Goal: Task Accomplishment & Management: Manage account settings

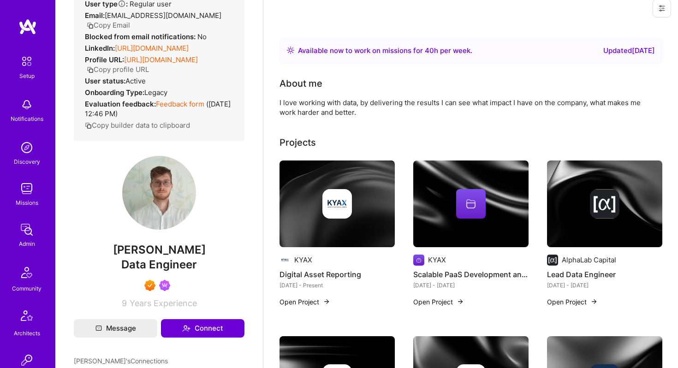
click at [24, 250] on div "Setup Notifications Discovery Missions Admin Community Architects Invite [DOMAI…" at bounding box center [27, 297] width 55 height 491
click at [27, 239] on div "Admin" at bounding box center [27, 244] width 16 height 10
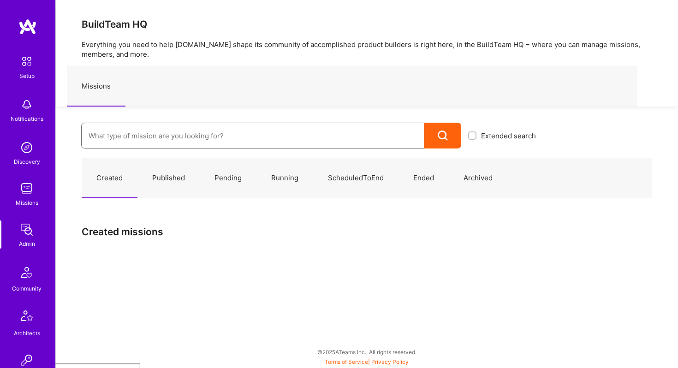
click at [168, 132] on input at bounding box center [253, 136] width 328 height 24
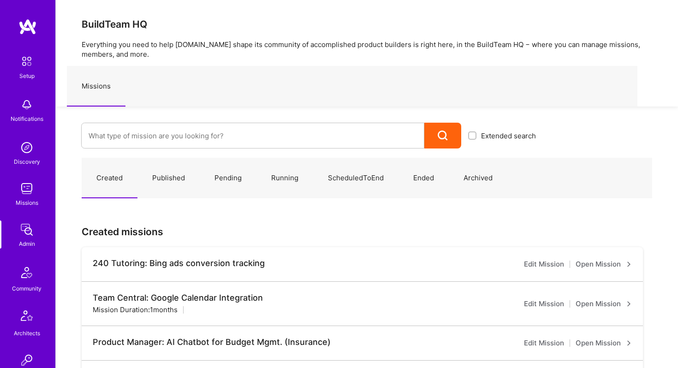
click at [167, 175] on link "Published" at bounding box center [168, 178] width 62 height 40
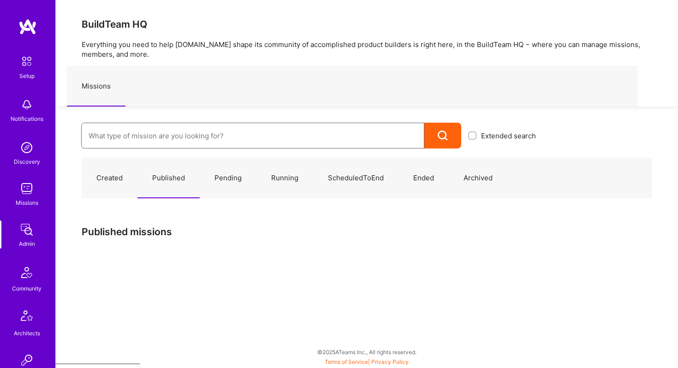
click at [170, 141] on input at bounding box center [253, 136] width 328 height 24
click at [116, 177] on link "Created" at bounding box center [110, 178] width 56 height 40
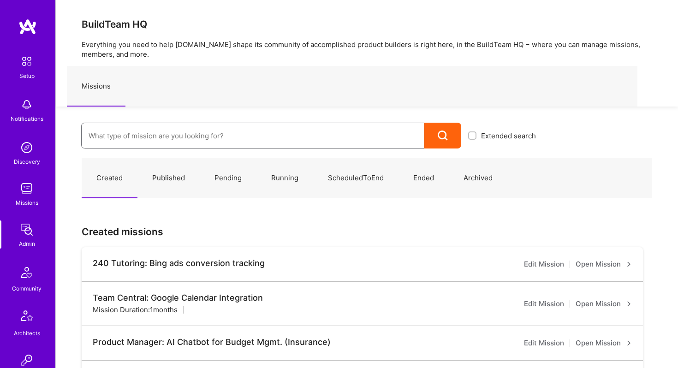
click at [142, 137] on input at bounding box center [253, 136] width 328 height 24
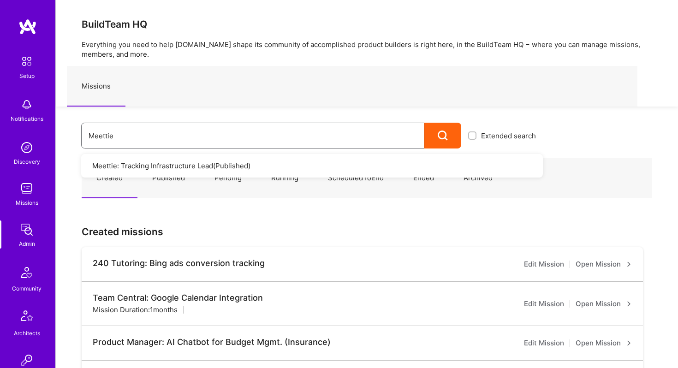
type input "Meettie"
click at [152, 166] on link "Meettie: Tracking Infrastructure Lead ( Published )" at bounding box center [312, 166] width 462 height 24
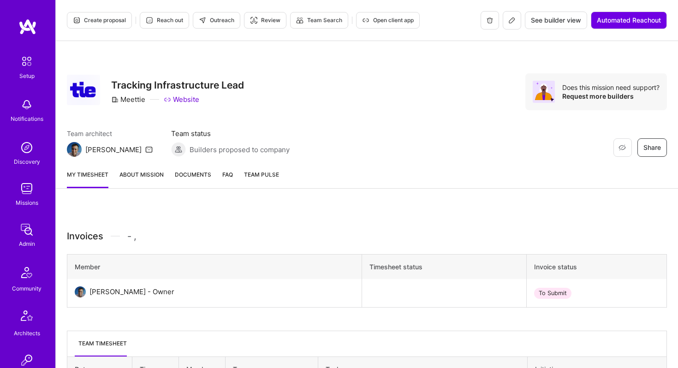
click at [508, 24] on button at bounding box center [512, 20] width 18 height 18
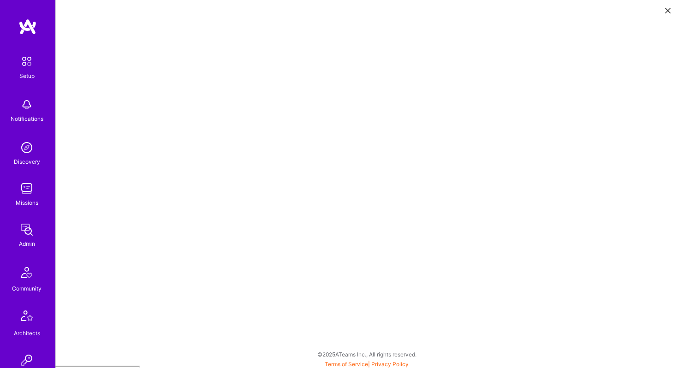
scroll to position [2, 0]
